Goal: Task Accomplishment & Management: Complete application form

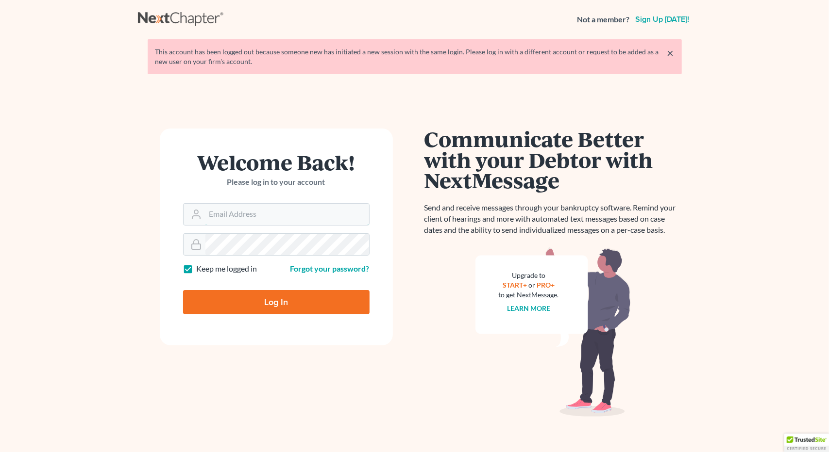
type input "Athena@AthenaLegal.com"
click at [257, 304] on input "Log In" at bounding box center [276, 302] width 186 height 24
type input "Thinking..."
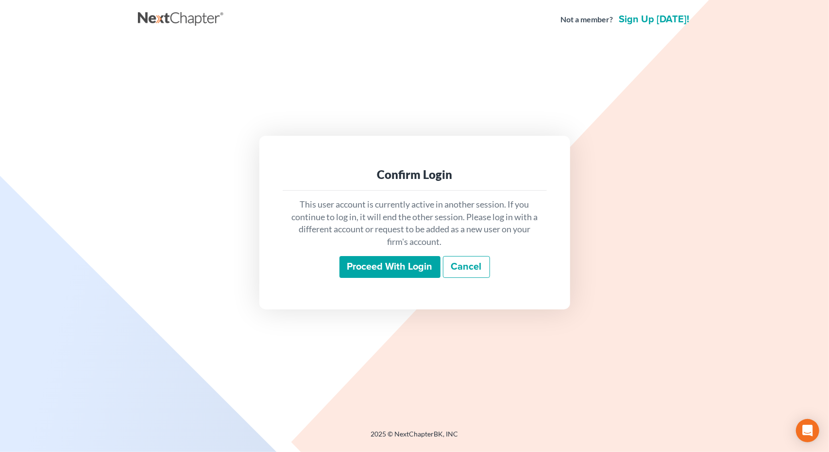
click at [363, 266] on input "Proceed with login" at bounding box center [389, 267] width 101 height 22
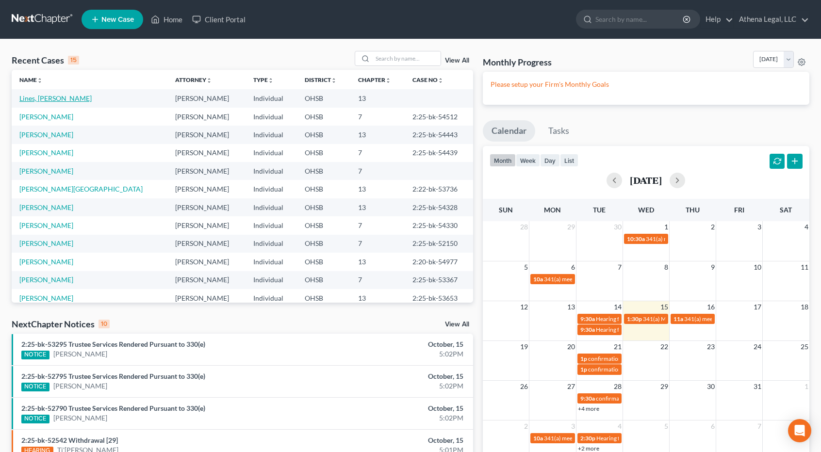
click at [45, 98] on link "Lines, Justin" at bounding box center [55, 98] width 72 height 8
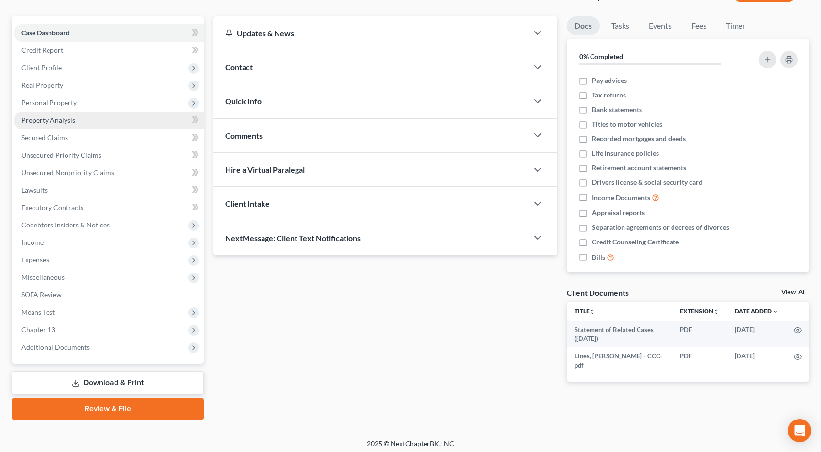
scroll to position [80, 0]
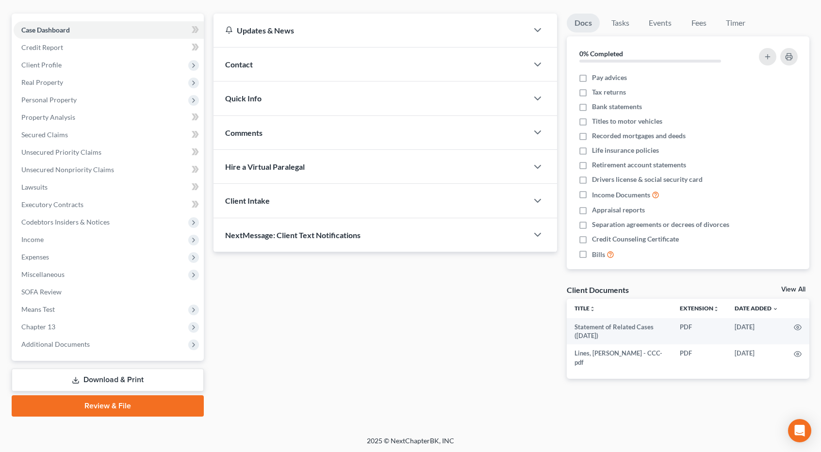
click at [124, 404] on link "Review & File" at bounding box center [108, 406] width 192 height 21
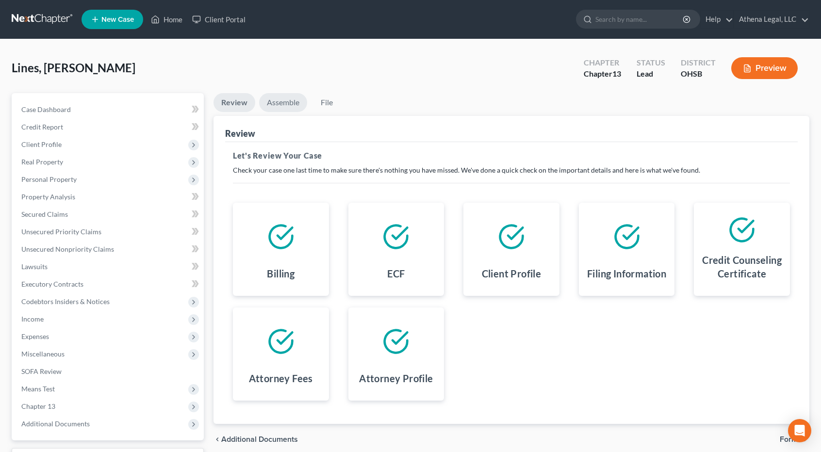
click at [288, 100] on link "Assemble" at bounding box center [283, 102] width 48 height 19
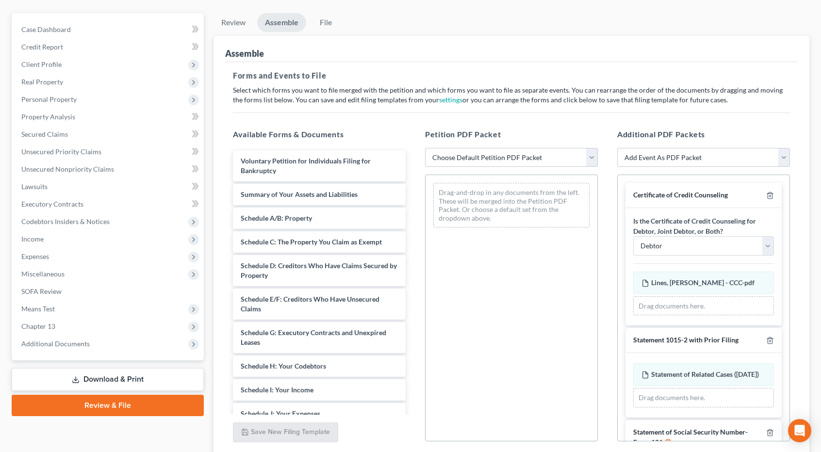
scroll to position [81, 0]
click at [529, 159] on select "Choose Default Petition PDF Packet Complete Bankruptcy Petition (all forms and …" at bounding box center [511, 157] width 173 height 19
click at [425, 148] on select "Choose Default Petition PDF Packet Complete Bankruptcy Petition (all forms and …" at bounding box center [511, 157] width 173 height 19
click at [515, 156] on select "Choose Default Petition PDF Packet Complete Bankruptcy Petition (all forms and …" at bounding box center [511, 157] width 173 height 19
select select "0"
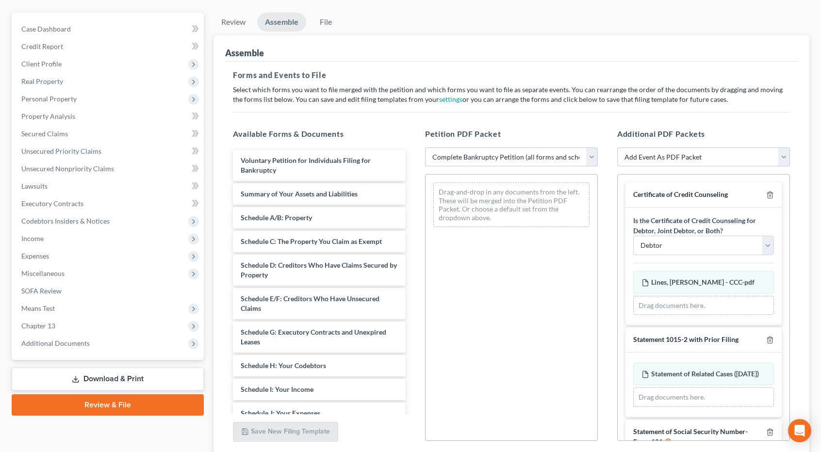
click at [425, 148] on select "Choose Default Petition PDF Packet Complete Bankruptcy Petition (all forms and …" at bounding box center [511, 157] width 173 height 19
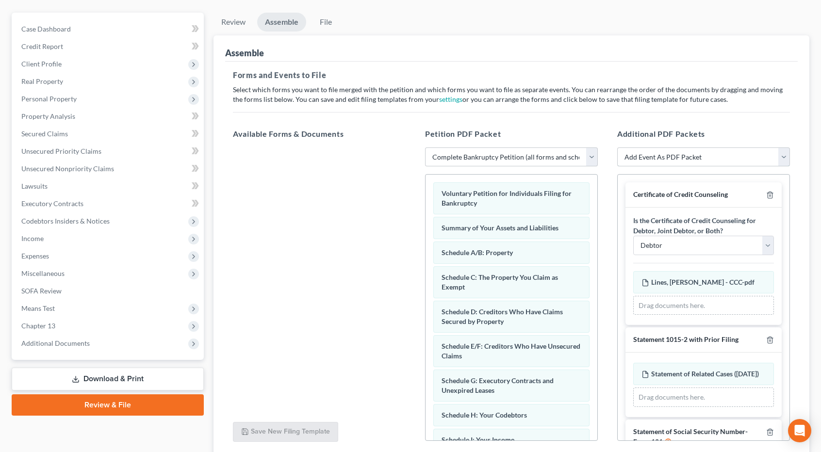
click at [649, 157] on select "Add Event As PDF Packet 20 Largest Unsecured Creditors Amended Document Amended…" at bounding box center [703, 157] width 173 height 19
select select "56"
click at [617, 148] on select "Add Event As PDF Packet 20 Largest Unsecured Creditors Amended Document Amended…" at bounding box center [703, 157] width 173 height 19
select select
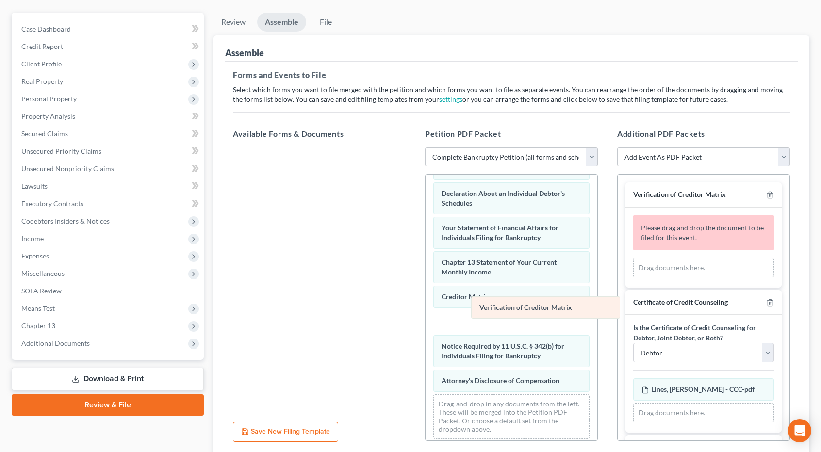
scroll to position [272, 0]
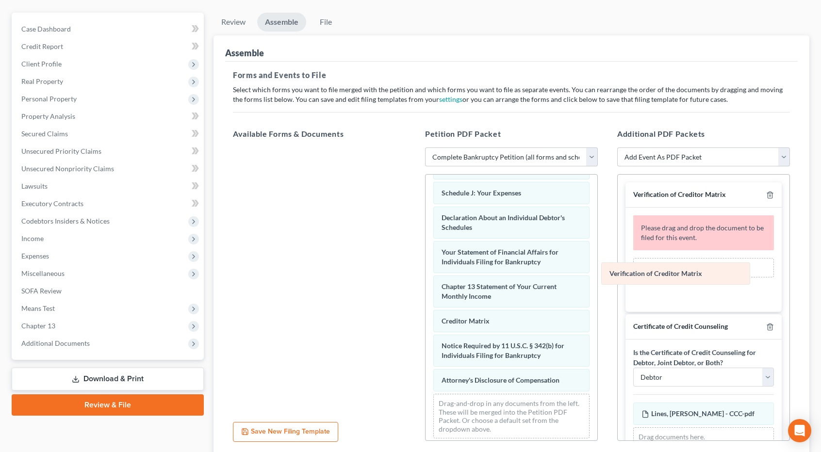
drag, startPoint x: 487, startPoint y: 314, endPoint x: 663, endPoint y: 267, distance: 182.1
click at [598, 267] on div "Verification of Creditor Matrix Voluntary Petition for Individuals Filing for B…" at bounding box center [512, 175] width 172 height 544
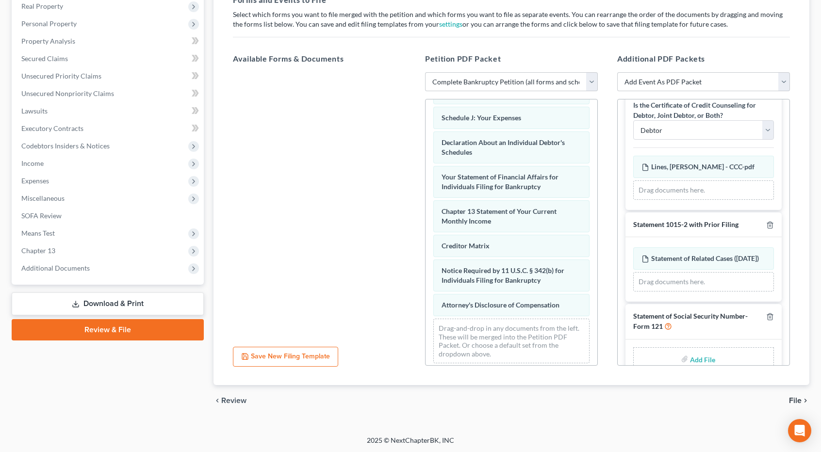
scroll to position [159, 0]
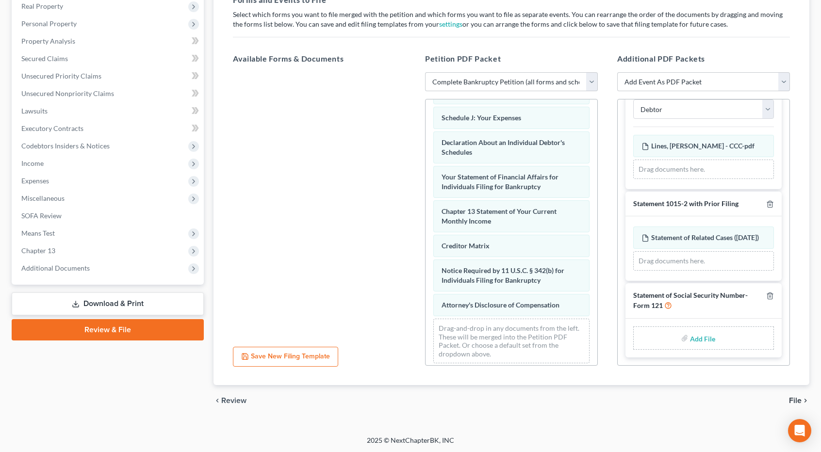
click at [691, 340] on input "file" at bounding box center [701, 338] width 23 height 17
type input "C:\fakepath\Lines, Justin - SSN.pdf"
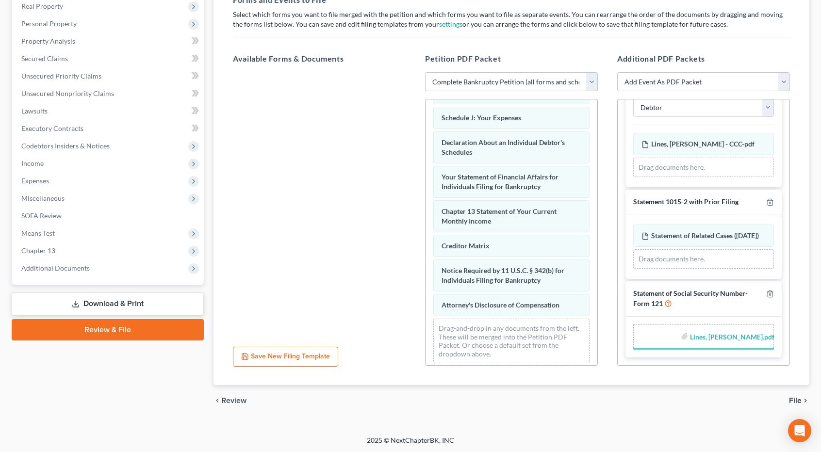
scroll to position [145, 0]
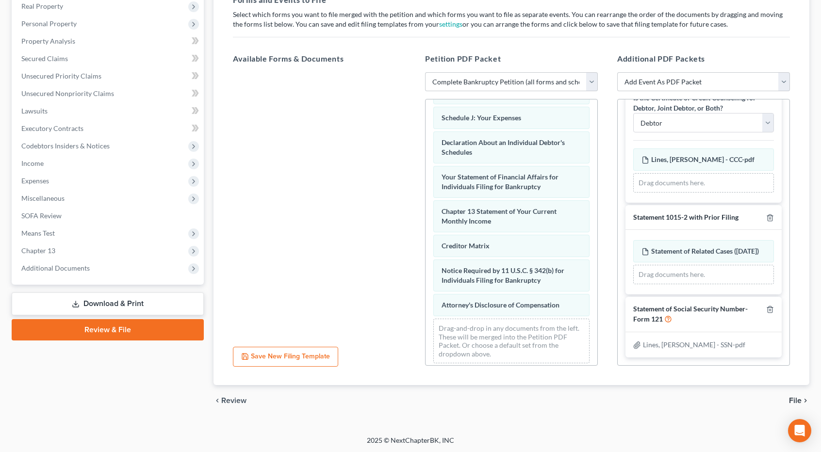
click at [795, 398] on span "File" at bounding box center [795, 401] width 13 height 8
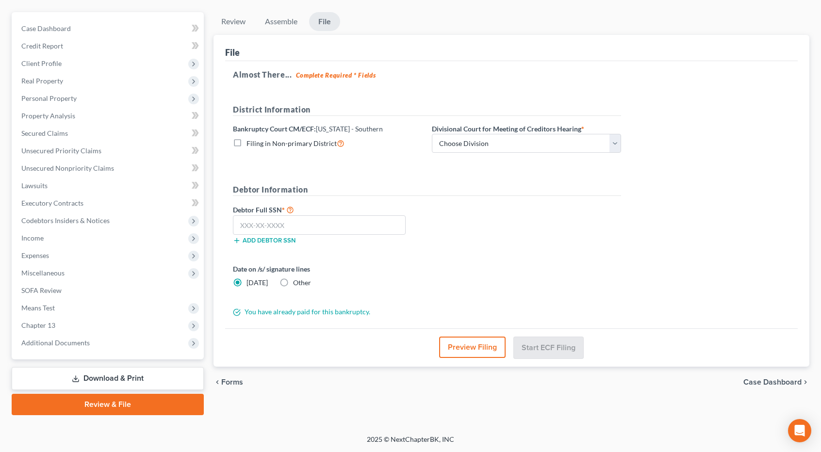
scroll to position [80, 0]
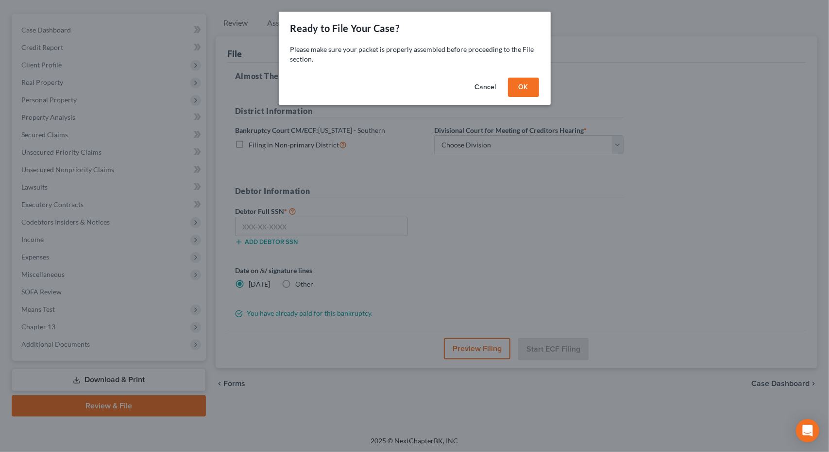
click at [524, 83] on button "OK" at bounding box center [523, 87] width 31 height 19
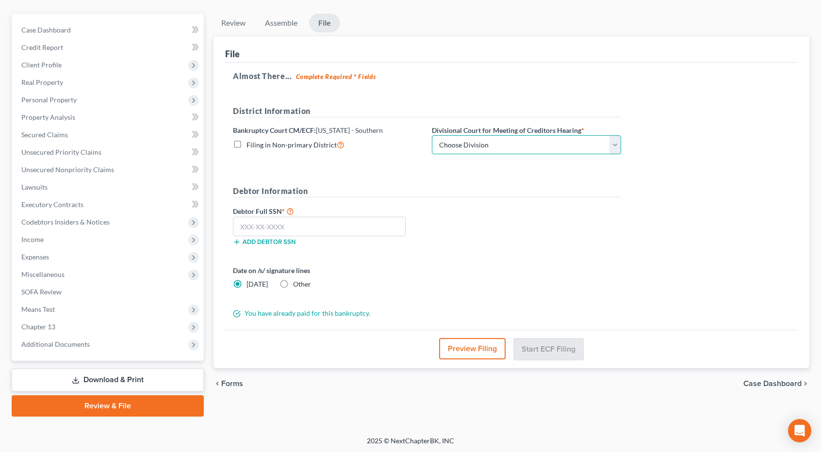
click at [475, 142] on select "Choose Division Cincinnati Columbus Dayton" at bounding box center [526, 144] width 189 height 19
select select "1"
click at [432, 135] on select "Choose Division Cincinnati Columbus Dayton" at bounding box center [526, 144] width 189 height 19
click at [361, 223] on input "text" at bounding box center [319, 226] width 173 height 19
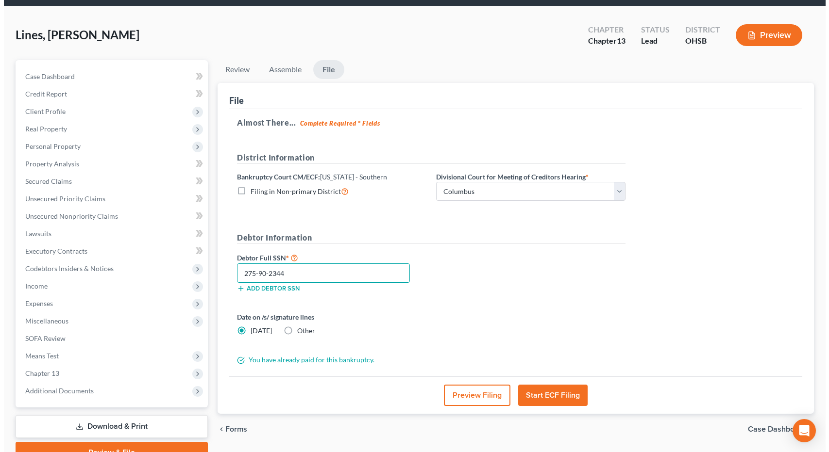
scroll to position [32, 0]
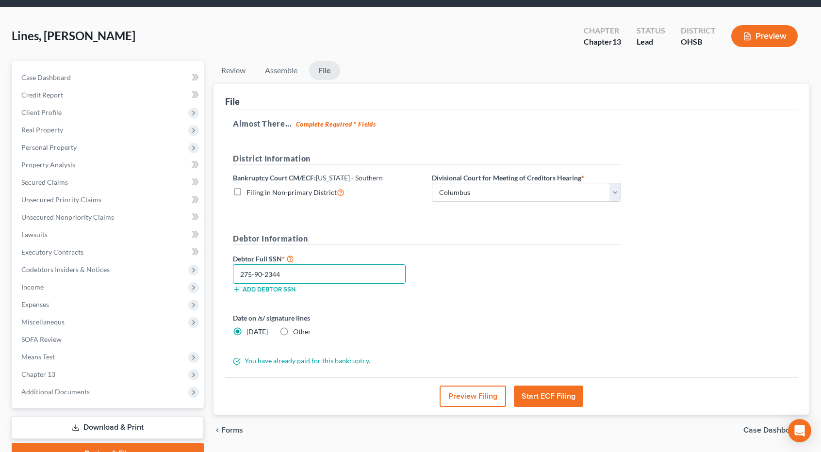
type input "275-90-2344"
click at [548, 390] on button "Start ECF Filing" at bounding box center [548, 396] width 69 height 21
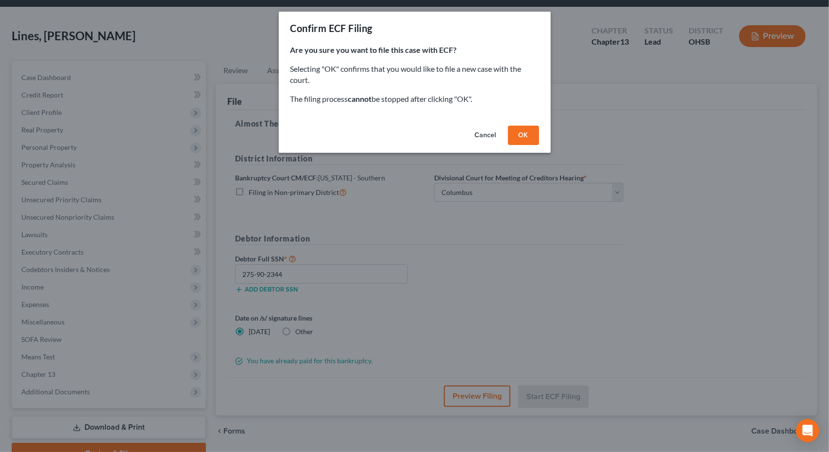
click at [534, 140] on button "OK" at bounding box center [523, 135] width 31 height 19
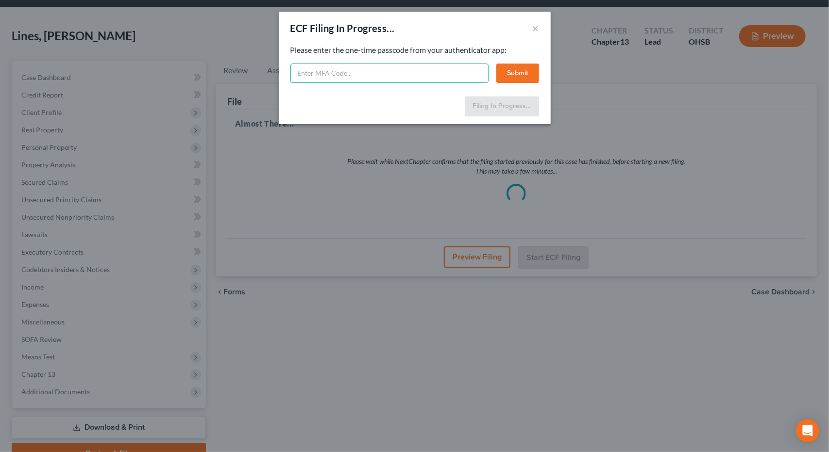
click at [425, 69] on input "text" at bounding box center [389, 73] width 198 height 19
type input "400916"
click at [516, 75] on button "Submit" at bounding box center [517, 73] width 43 height 19
